Goal: Information Seeking & Learning: Check status

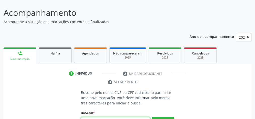
scroll to position [34, 0]
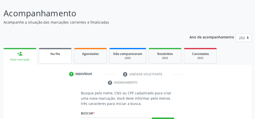
click at [62, 58] on link "Na fila" at bounding box center [55, 56] width 33 height 16
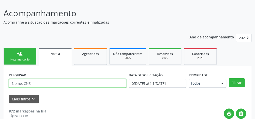
click at [23, 84] on input "text" at bounding box center [67, 83] width 117 height 9
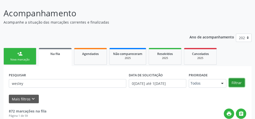
click at [231, 84] on button "Filtrar" at bounding box center [237, 83] width 16 height 9
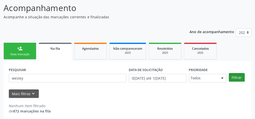
scroll to position [43, 0]
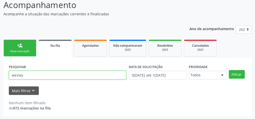
click at [51, 76] on input "wesley" at bounding box center [67, 75] width 117 height 9
type input "w"
type input "700904923040293"
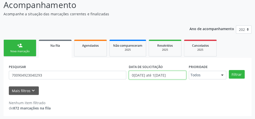
click at [155, 76] on input "0[DATE] até 1[DATE]" at bounding box center [157, 75] width 57 height 9
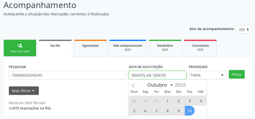
scroll to position [79, 0]
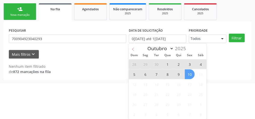
click at [133, 49] on icon at bounding box center [133, 49] width 2 height 3
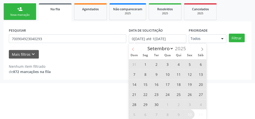
click at [133, 49] on icon at bounding box center [133, 49] width 2 height 3
select select "6"
click at [170, 76] on span "9" at bounding box center [168, 75] width 10 height 10
type input "[DATE]"
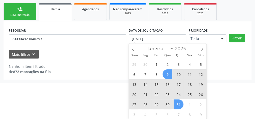
click at [177, 103] on span "31" at bounding box center [179, 105] width 10 height 10
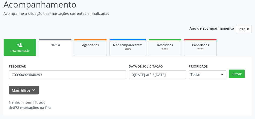
scroll to position [43, 0]
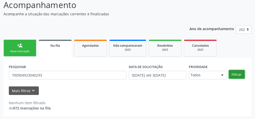
click at [234, 75] on button "Filtrar" at bounding box center [237, 74] width 16 height 9
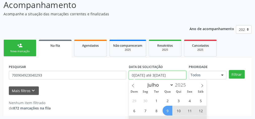
click at [162, 74] on input "0[DATE] até 3[DATE]" at bounding box center [157, 75] width 57 height 9
click at [167, 110] on span "9" at bounding box center [168, 111] width 10 height 10
type input "[DATE]"
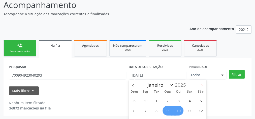
click at [201, 85] on icon at bounding box center [202, 86] width 4 height 4
select select "7"
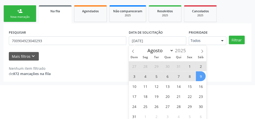
scroll to position [79, 0]
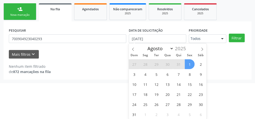
click at [190, 62] on span "1" at bounding box center [190, 64] width 10 height 10
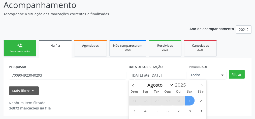
select select "7"
click at [167, 76] on input "[DATE] até [DATE]" at bounding box center [157, 75] width 57 height 9
click at [192, 99] on span "1" at bounding box center [190, 101] width 10 height 10
type input "0[DATE]"
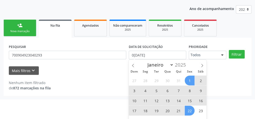
scroll to position [79, 0]
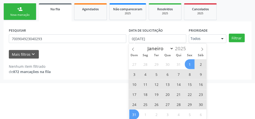
click at [137, 115] on span "31" at bounding box center [134, 115] width 10 height 10
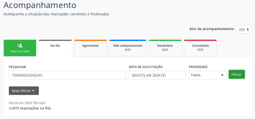
click at [241, 74] on button "Filtrar" at bounding box center [237, 74] width 16 height 9
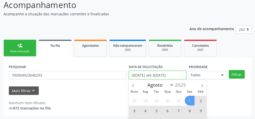
click at [165, 75] on input "0[DATE] até 3[DATE]" at bounding box center [157, 75] width 57 height 9
click at [202, 86] on icon at bounding box center [202, 86] width 4 height 4
select select "8"
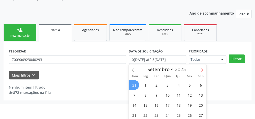
scroll to position [79, 0]
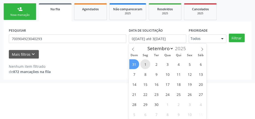
click at [142, 61] on span "1" at bounding box center [145, 64] width 10 height 10
type input "0[DATE]"
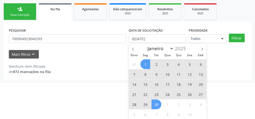
click at [153, 103] on span "30" at bounding box center [156, 105] width 10 height 10
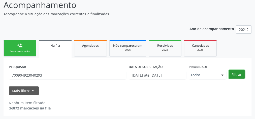
click at [239, 75] on button "Filtrar" at bounding box center [237, 74] width 16 height 9
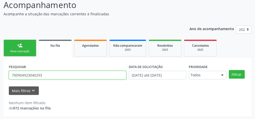
click at [28, 76] on input "700904923040293" at bounding box center [67, 75] width 117 height 9
paste input "702303108996418"
type input "702303108996418"
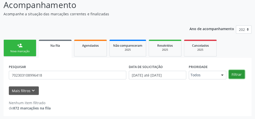
click at [235, 75] on button "Filtrar" at bounding box center [237, 74] width 16 height 9
click at [90, 51] on link "Agendados" at bounding box center [90, 48] width 33 height 17
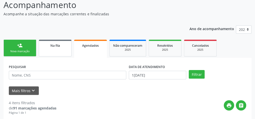
click at [58, 49] on link "Na fila" at bounding box center [55, 48] width 33 height 17
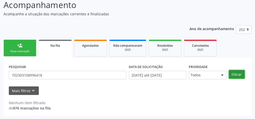
click at [233, 73] on button "Filtrar" at bounding box center [237, 74] width 16 height 9
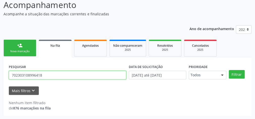
click at [24, 77] on input "702303108996418" at bounding box center [67, 75] width 117 height 9
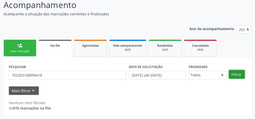
click at [232, 74] on button "Filtrar" at bounding box center [237, 74] width 16 height 9
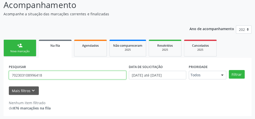
drag, startPoint x: 73, startPoint y: 74, endPoint x: 0, endPoint y: 74, distance: 73.1
click at [0, 74] on div "Acompanhamento Acompanhe a situação das marcações correntes e finalizadas Relat…" at bounding box center [127, 56] width 255 height 128
paste input "702303108996418"
type input "702303108996418"
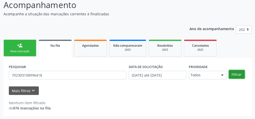
click at [232, 75] on button "Filtrar" at bounding box center [237, 74] width 16 height 9
click at [94, 51] on link "Agendados" at bounding box center [90, 48] width 33 height 17
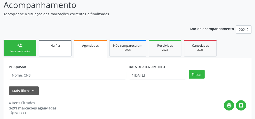
click at [58, 47] on span "Na fila" at bounding box center [55, 46] width 10 height 4
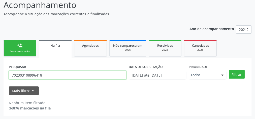
click at [22, 76] on input "702303108996418" at bounding box center [67, 75] width 117 height 9
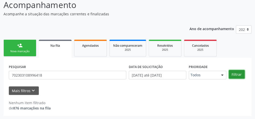
click at [232, 74] on button "Filtrar" at bounding box center [237, 74] width 16 height 9
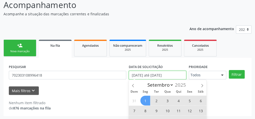
click at [164, 76] on input "[DATE] até [DATE]" at bounding box center [157, 75] width 57 height 9
click at [203, 85] on icon at bounding box center [202, 86] width 4 height 4
select select "9"
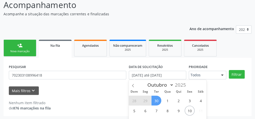
scroll to position [79, 0]
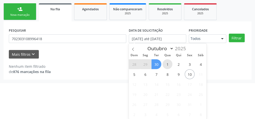
click at [164, 60] on span "1" at bounding box center [168, 64] width 10 height 10
type input "01/10/2025"
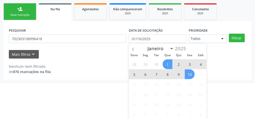
click at [188, 76] on span "10" at bounding box center [190, 75] width 10 height 10
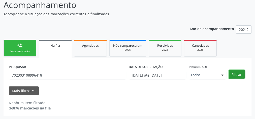
click at [235, 76] on button "Filtrar" at bounding box center [237, 74] width 16 height 9
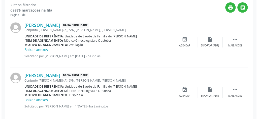
scroll to position [147, 0]
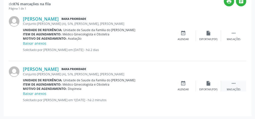
click at [234, 83] on icon "" at bounding box center [234, 84] width 6 height 6
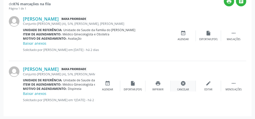
click at [186, 89] on div "Cancelar" at bounding box center [183, 90] width 12 height 4
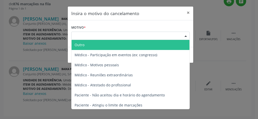
click at [137, 36] on div "Escolha o motivo" at bounding box center [130, 36] width 118 height 9
click at [118, 47] on span "Outro" at bounding box center [131, 45] width 118 height 10
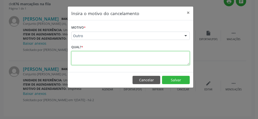
click at [93, 56] on textarea at bounding box center [130, 58] width 118 height 14
click at [81, 55] on textarea "duolicado" at bounding box center [130, 58] width 118 height 14
type textarea "duplicado"
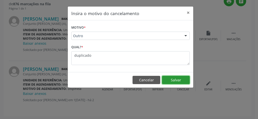
click at [187, 79] on button "Salvar" at bounding box center [176, 80] width 28 height 9
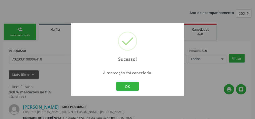
scroll to position [97, 0]
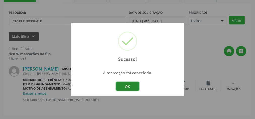
click at [126, 86] on button "OK" at bounding box center [127, 86] width 23 height 9
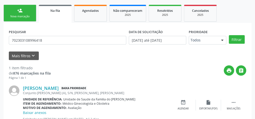
scroll to position [37, 0]
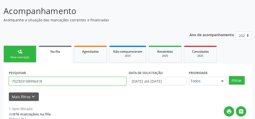
click at [34, 81] on input "702303108996418" at bounding box center [67, 81] width 117 height 9
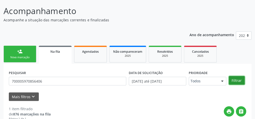
click at [233, 79] on button "Filtrar" at bounding box center [237, 80] width 16 height 9
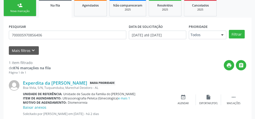
scroll to position [77, 0]
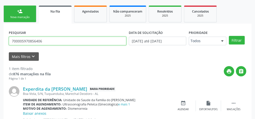
click at [36, 40] on input "700005970856406" at bounding box center [67, 41] width 117 height 9
type input "700003247683601"
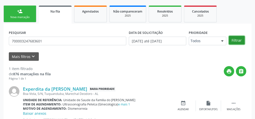
click at [232, 38] on button "Filtrar" at bounding box center [237, 40] width 16 height 9
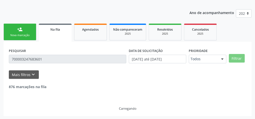
scroll to position [43, 0]
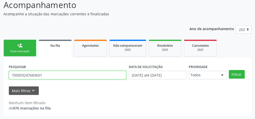
click at [22, 75] on input "700003247683601" at bounding box center [67, 75] width 117 height 9
click at [22, 74] on input "700003247683601" at bounding box center [67, 75] width 117 height 9
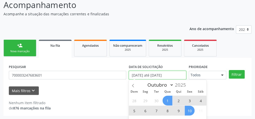
click at [174, 75] on input "[DATE] até [DATE]" at bounding box center [157, 75] width 57 height 9
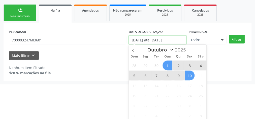
scroll to position [79, 0]
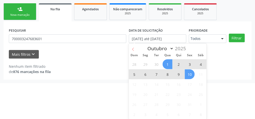
click at [133, 50] on icon at bounding box center [133, 50] width 4 height 4
select select "8"
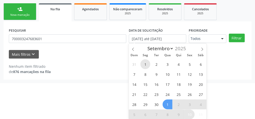
click at [148, 62] on span "1" at bounding box center [145, 64] width 10 height 10
type input "0[DATE]"
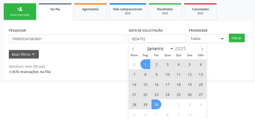
click at [160, 103] on span "30" at bounding box center [156, 105] width 10 height 10
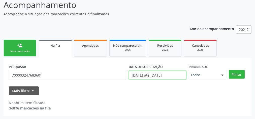
scroll to position [74, 0]
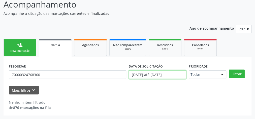
click at [176, 75] on body "Central de Marcação notifications [PERSON_NAME] Recepcionista da UBS  Configur…" at bounding box center [127, 16] width 255 height 119
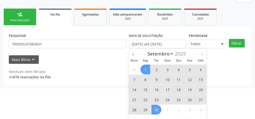
click at [202, 55] on icon at bounding box center [202, 54] width 2 height 3
select select "9"
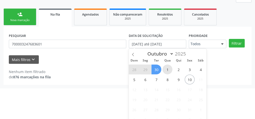
click at [167, 67] on span "1" at bounding box center [168, 70] width 10 height 10
type input "01/10/2025"
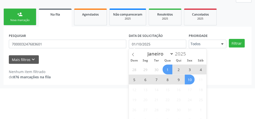
click at [188, 81] on span "10" at bounding box center [190, 80] width 10 height 10
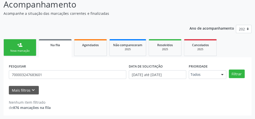
scroll to position [43, 0]
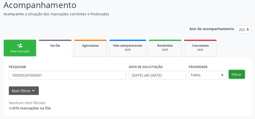
click at [240, 75] on button "Filtrar" at bounding box center [237, 74] width 16 height 9
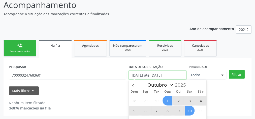
click at [178, 77] on input "[DATE] até [DATE]" at bounding box center [157, 75] width 57 height 9
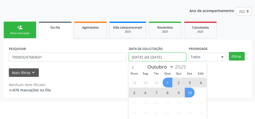
scroll to position [79, 0]
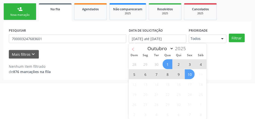
click at [135, 49] on span at bounding box center [133, 48] width 9 height 9
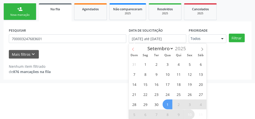
click at [135, 49] on span at bounding box center [133, 48] width 9 height 9
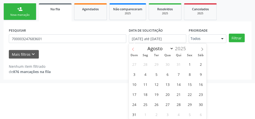
click at [135, 49] on span at bounding box center [133, 48] width 9 height 9
select select "6"
click at [157, 62] on span "1" at bounding box center [156, 64] width 10 height 10
type input "[DATE]"
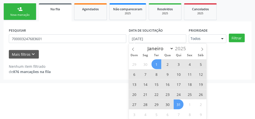
click at [178, 105] on span "31" at bounding box center [179, 105] width 10 height 10
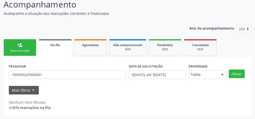
scroll to position [43, 0]
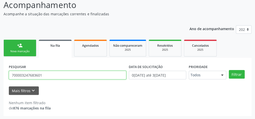
drag, startPoint x: 73, startPoint y: 77, endPoint x: 7, endPoint y: 75, distance: 65.8
click at [7, 75] on div "PESQUISAR 700003247683601 DATA DE SOLICITAÇÃO 0[DATE] até 3[DATE] Prioridade To…" at bounding box center [128, 87] width 248 height 58
type input "700900943267591"
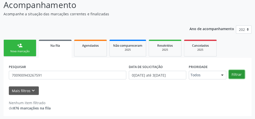
click at [240, 76] on button "Filtrar" at bounding box center [237, 74] width 16 height 9
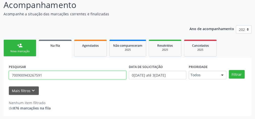
click at [25, 75] on input "700900943267591" at bounding box center [67, 75] width 117 height 9
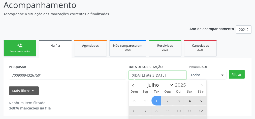
click at [170, 76] on input "0[DATE] até 3[DATE]" at bounding box center [157, 75] width 57 height 9
click at [202, 86] on icon at bounding box center [202, 86] width 4 height 4
select select "7"
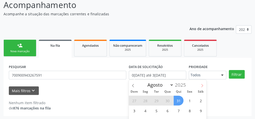
scroll to position [63, 0]
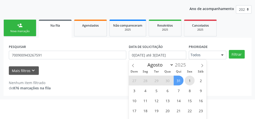
click at [188, 80] on span "1" at bounding box center [190, 81] width 10 height 10
type input "0[DATE]"
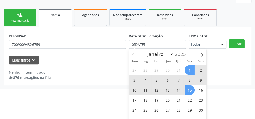
scroll to position [79, 0]
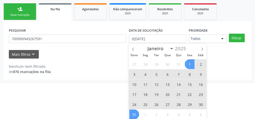
click at [136, 111] on span "31" at bounding box center [134, 115] width 10 height 10
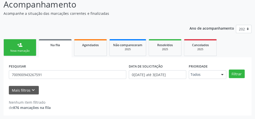
scroll to position [43, 0]
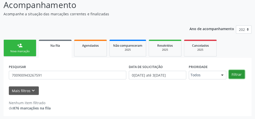
click at [235, 73] on button "Filtrar" at bounding box center [237, 74] width 16 height 9
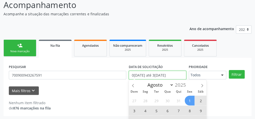
click at [172, 77] on input "0[DATE] até 3[DATE]" at bounding box center [157, 75] width 57 height 9
click at [202, 85] on icon at bounding box center [202, 86] width 4 height 4
select select "8"
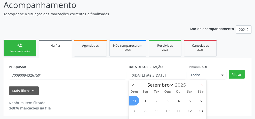
scroll to position [63, 0]
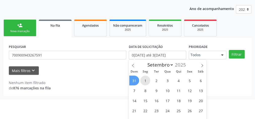
click at [144, 77] on span "1" at bounding box center [145, 81] width 10 height 10
type input "0[DATE]"
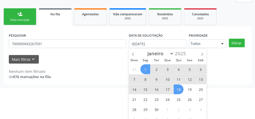
scroll to position [79, 0]
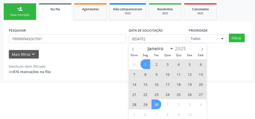
click at [160, 103] on span "30" at bounding box center [156, 105] width 10 height 10
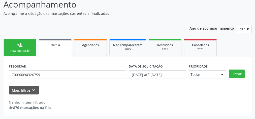
scroll to position [43, 0]
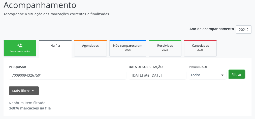
click at [234, 75] on button "Filtrar" at bounding box center [237, 74] width 16 height 9
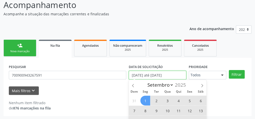
click at [154, 76] on input "[DATE] até [DATE]" at bounding box center [157, 75] width 57 height 9
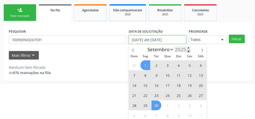
scroll to position [79, 0]
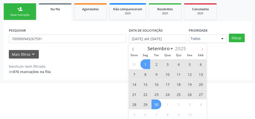
click at [200, 50] on span at bounding box center [202, 48] width 9 height 9
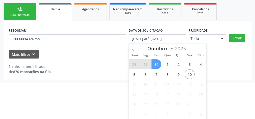
click at [133, 48] on icon at bounding box center [133, 49] width 2 height 3
select select "8"
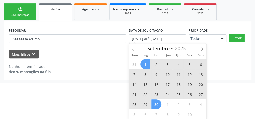
click at [143, 64] on span "1" at bounding box center [145, 64] width 10 height 10
type input "0[DATE]"
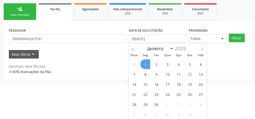
click at [148, 62] on span "1" at bounding box center [145, 64] width 10 height 10
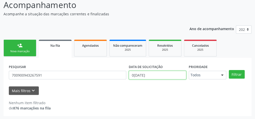
click at [166, 77] on body "Central de Marcação notifications [PERSON_NAME] Recepcionista da UBS  Configur…" at bounding box center [127, 16] width 255 height 119
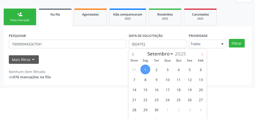
click at [200, 53] on icon at bounding box center [202, 55] width 4 height 4
select select "9"
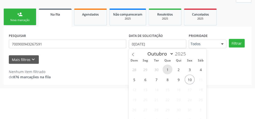
click at [170, 67] on span "1" at bounding box center [168, 70] width 10 height 10
type input "01/10/2025"
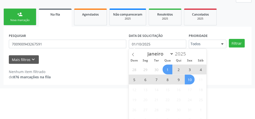
click at [190, 78] on span "10" at bounding box center [190, 80] width 10 height 10
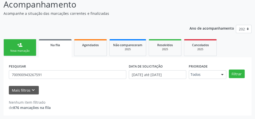
scroll to position [43, 0]
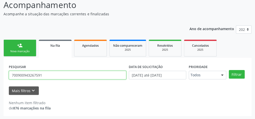
drag, startPoint x: 61, startPoint y: 76, endPoint x: 0, endPoint y: 75, distance: 61.2
click at [0, 75] on div "Acompanhamento Acompanhe a situação das marcações correntes e finalizadas Relat…" at bounding box center [127, 56] width 255 height 128
type input "helena"
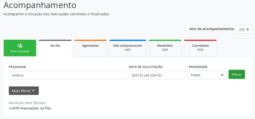
click at [235, 75] on button "Filtrar" at bounding box center [237, 74] width 16 height 9
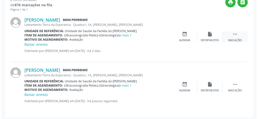
scroll to position [147, 0]
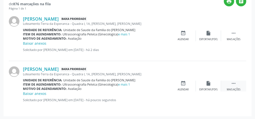
click at [234, 86] on icon "" at bounding box center [234, 84] width 6 height 6
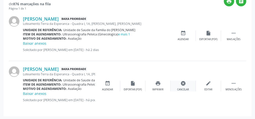
click at [185, 87] on div "cancel Cancelar" at bounding box center [183, 86] width 25 height 11
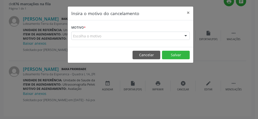
click at [123, 35] on div "Escolha o motivo" at bounding box center [130, 36] width 118 height 9
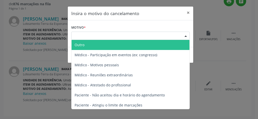
click at [107, 44] on span "Outro" at bounding box center [131, 45] width 118 height 10
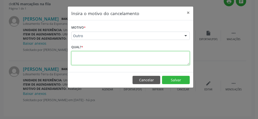
click at [89, 57] on textarea at bounding box center [130, 58] width 118 height 14
type textarea "ok"
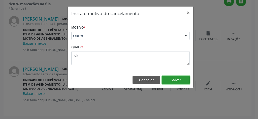
click at [178, 80] on button "Salvar" at bounding box center [176, 80] width 28 height 9
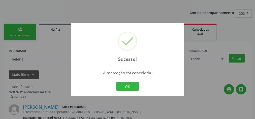
scroll to position [97, 0]
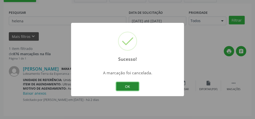
click at [129, 86] on button "OK" at bounding box center [127, 86] width 23 height 9
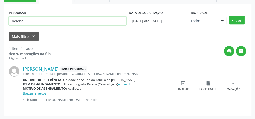
drag, startPoint x: 42, startPoint y: 20, endPoint x: 17, endPoint y: 21, distance: 25.0
click at [17, 21] on input "helena" at bounding box center [67, 21] width 117 height 9
type input "h"
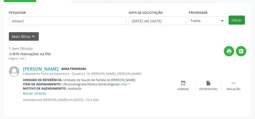
click at [240, 19] on button "Filtrar" at bounding box center [237, 20] width 16 height 9
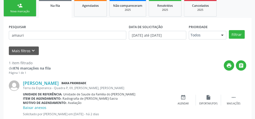
scroll to position [77, 0]
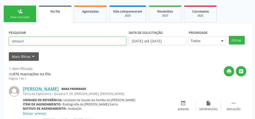
drag, startPoint x: 51, startPoint y: 39, endPoint x: 0, endPoint y: 32, distance: 51.8
click at [0, 40] on div "Acompanhamento Acompanhe a situação das marcações correntes e finalizadas Relat…" at bounding box center [127, 49] width 255 height 182
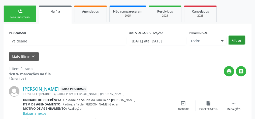
click at [242, 42] on button "Filtrar" at bounding box center [237, 40] width 16 height 9
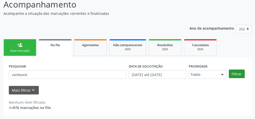
scroll to position [43, 0]
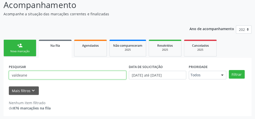
drag, startPoint x: 37, startPoint y: 77, endPoint x: 6, endPoint y: 76, distance: 30.8
click at [6, 76] on div "PESQUISAR valdeane DATA DE SOLICITAÇÃO [DATE] até [DATE] Prioridade Todos Todos…" at bounding box center [128, 87] width 248 height 58
type input "[PERSON_NAME]"
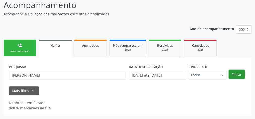
click at [233, 75] on button "Filtrar" at bounding box center [237, 74] width 16 height 9
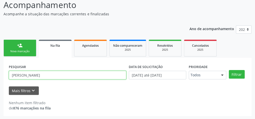
drag, startPoint x: 35, startPoint y: 76, endPoint x: 0, endPoint y: 76, distance: 35.3
click at [0, 76] on div "Acompanhamento Acompanhe a situação das marcações correntes e finalizadas Relat…" at bounding box center [127, 56] width 255 height 128
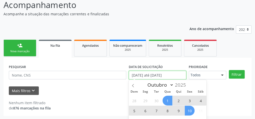
click at [146, 76] on input "[DATE] até [DATE]" at bounding box center [157, 75] width 57 height 9
click at [215, 86] on form "PESQUISAR DATA DE SOLICITAÇÃO 0[DATE] até 1[DATE] Prioridade Todos Todos Baixa …" at bounding box center [127, 79] width 237 height 32
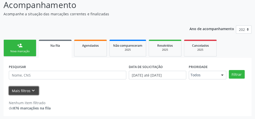
click at [19, 89] on button "Mais filtros keyboard_arrow_down" at bounding box center [24, 91] width 30 height 9
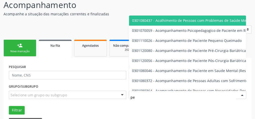
type input "p"
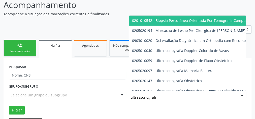
type input "ultrassonografia"
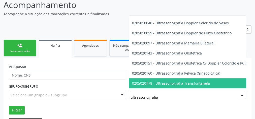
scroll to position [40, 0]
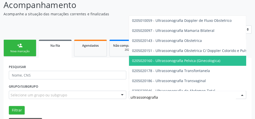
click at [160, 65] on span "0205020160 - Ultrassonografia Pelvica (Ginecologica)" at bounding box center [242, 61] width 226 height 10
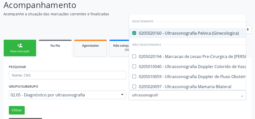
type input "ultrassonografia"
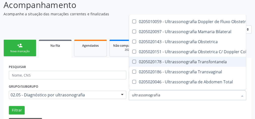
scroll to position [60, 0]
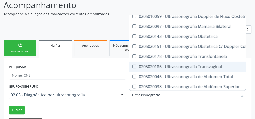
click at [134, 67] on Transvaginal at bounding box center [134, 67] width 4 height 4
click at [132, 67] on Transvaginal "checkbox" at bounding box center [130, 66] width 3 height 3
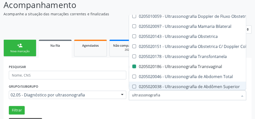
checkbox Transvaginal "false"
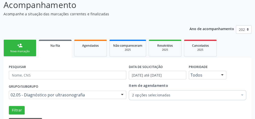
click at [106, 109] on div "Filtrar" at bounding box center [128, 110] width 240 height 9
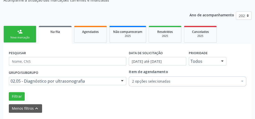
scroll to position [63, 0]
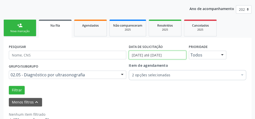
click at [145, 55] on input "[DATE] até [DATE]" at bounding box center [157, 55] width 57 height 9
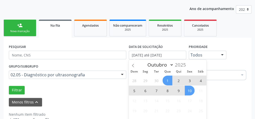
click at [167, 80] on span "1" at bounding box center [168, 81] width 10 height 10
type input "01/10/2025"
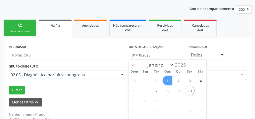
click at [134, 65] on icon at bounding box center [133, 66] width 4 height 4
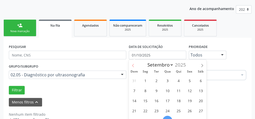
click at [134, 65] on icon at bounding box center [133, 66] width 4 height 4
select select "6"
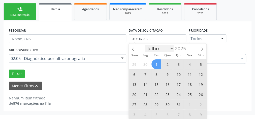
click at [158, 63] on span "1" at bounding box center [156, 64] width 10 height 10
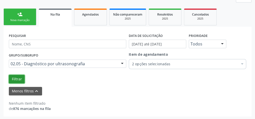
click at [17, 79] on button "Filtrar" at bounding box center [17, 79] width 16 height 9
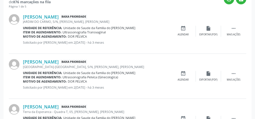
scroll to position [154, 0]
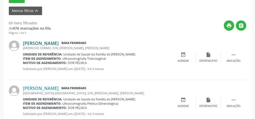
click at [57, 43] on link "[PERSON_NAME]" at bounding box center [41, 44] width 36 height 6
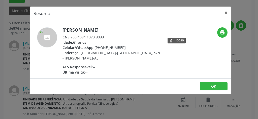
click at [224, 12] on button "×" at bounding box center [226, 13] width 10 height 12
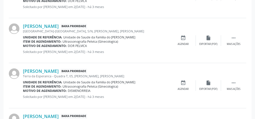
scroll to position [255, 0]
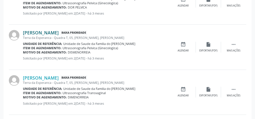
click at [59, 31] on link "[PERSON_NAME]" at bounding box center [41, 33] width 36 height 6
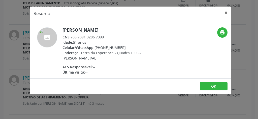
click at [225, 11] on button "×" at bounding box center [226, 13] width 10 height 12
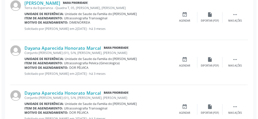
scroll to position [336, 0]
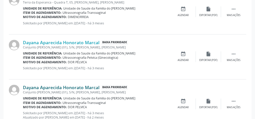
click at [67, 87] on link "Dayana Aparecida Honorato Marcal" at bounding box center [61, 88] width 77 height 6
